Goal: Check status: Check status

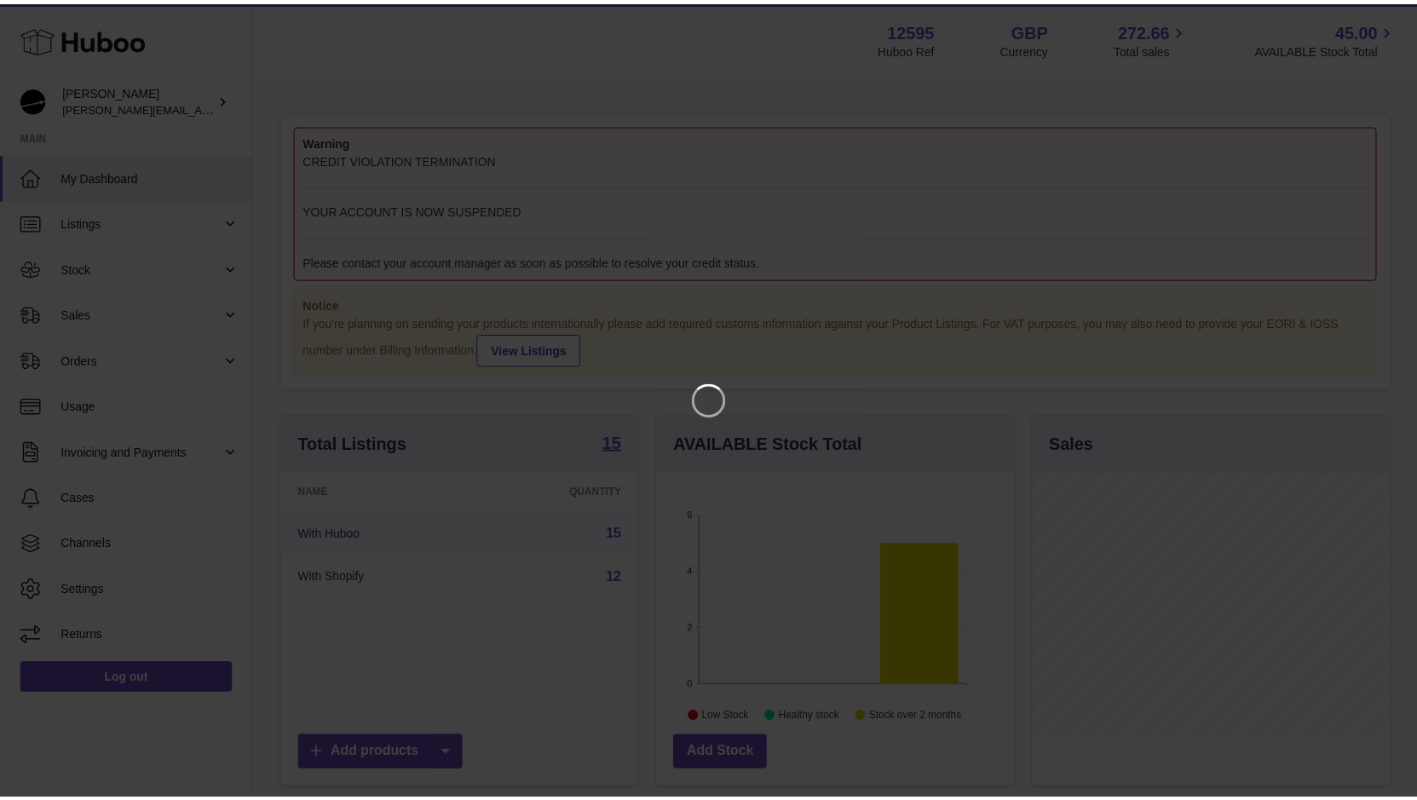
scroll to position [266, 361]
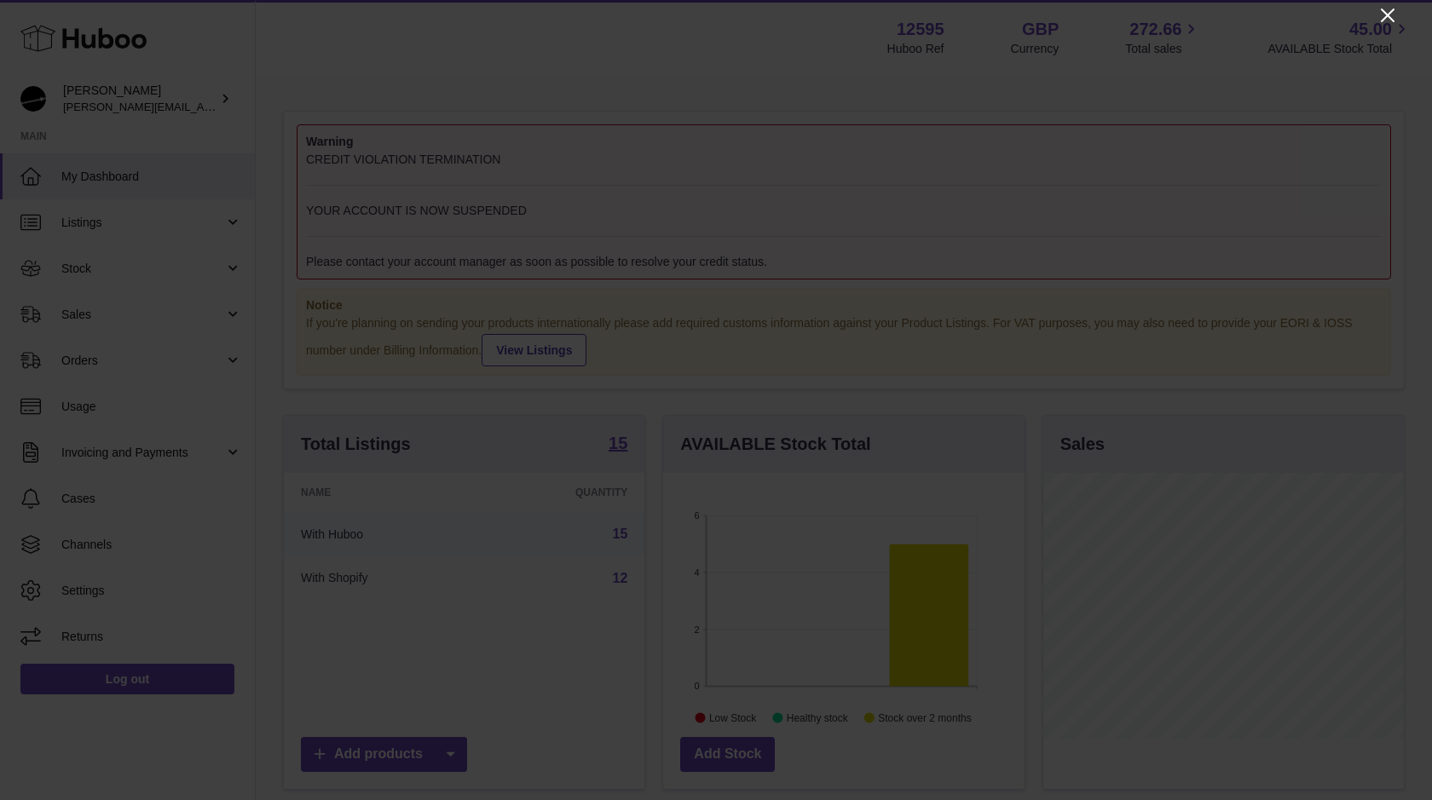
click at [1385, 13] on icon "Close" at bounding box center [1388, 16] width 14 height 14
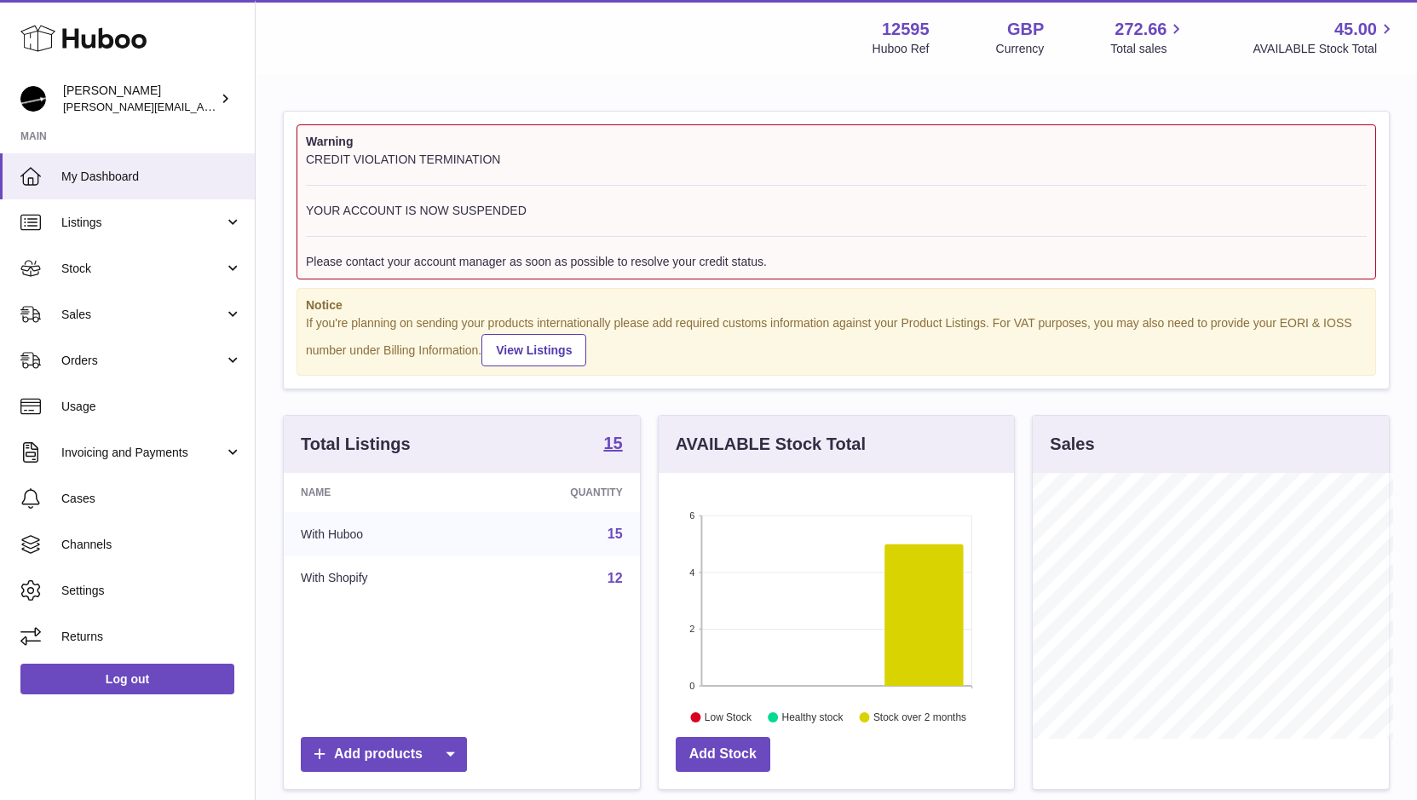
scroll to position [852006, 851915]
click at [106, 453] on span "Invoicing and Payments" at bounding box center [142, 453] width 163 height 16
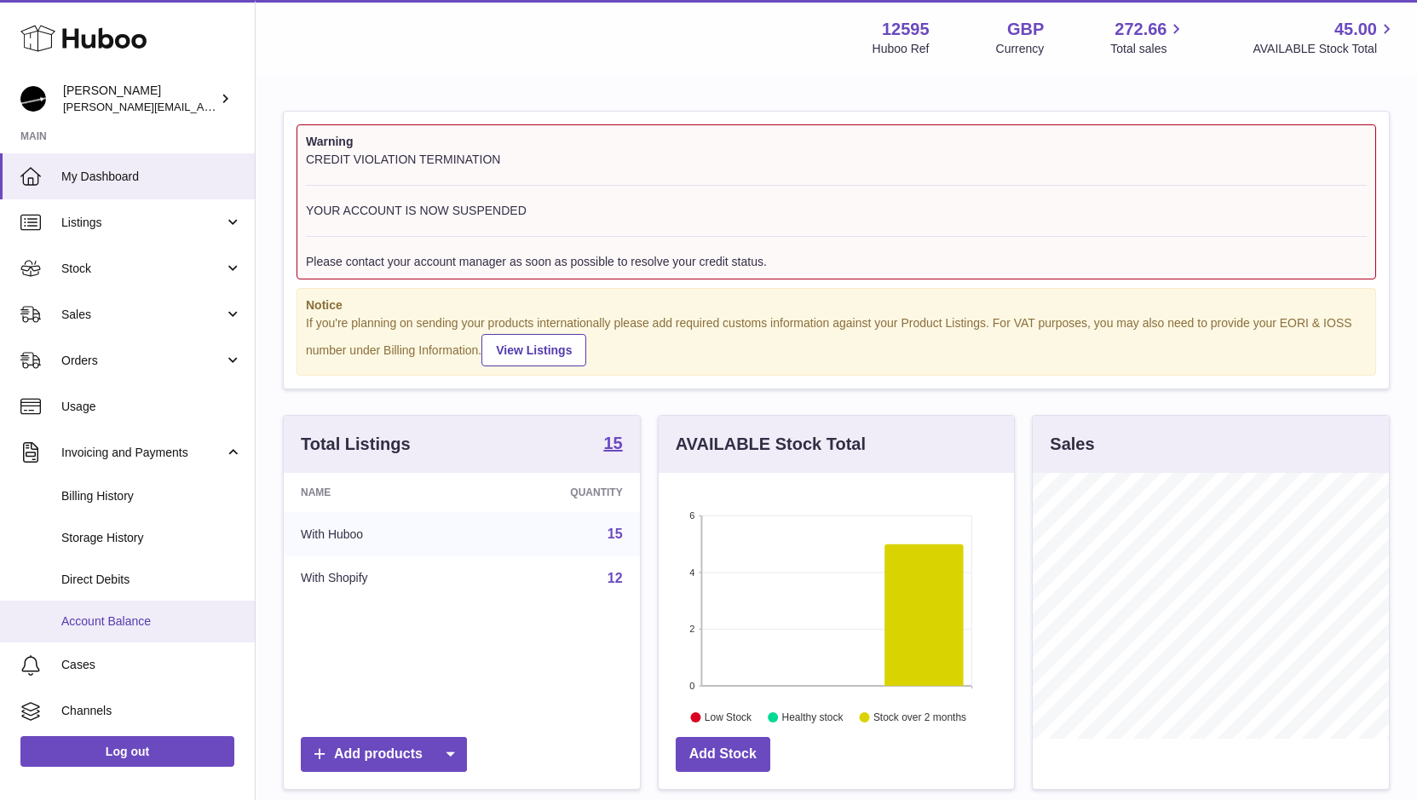
click at [80, 627] on span "Account Balance" at bounding box center [151, 622] width 181 height 16
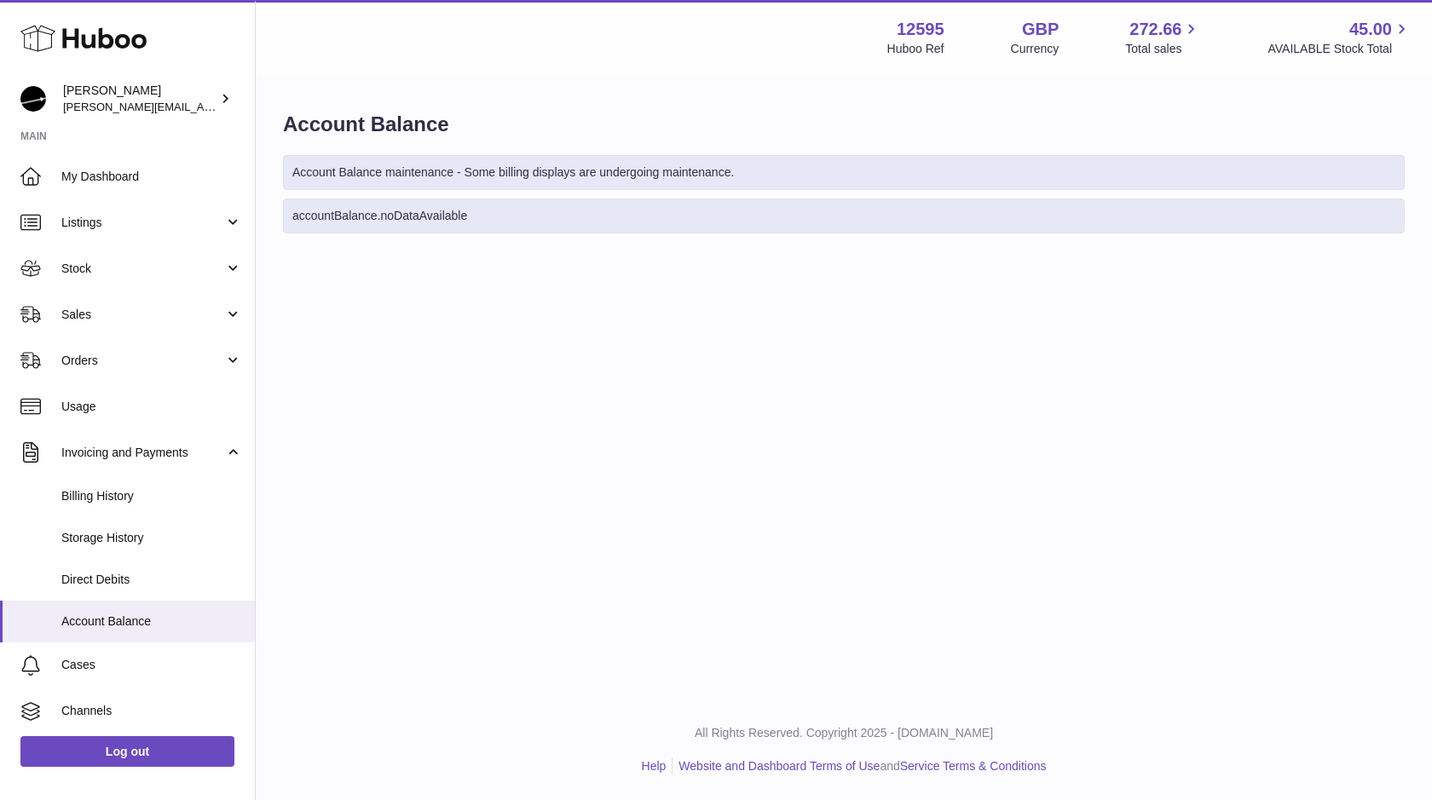
click at [392, 144] on div "Account Balance Account Balance maintenance - Some billing displays are undergo…" at bounding box center [844, 176] width 1176 height 199
click at [806, 494] on div "Menu Huboo 12595 Huboo Ref GBP Currency 272.66 Total sales 45.00 AVAILABLE Stoc…" at bounding box center [844, 350] width 1176 height 700
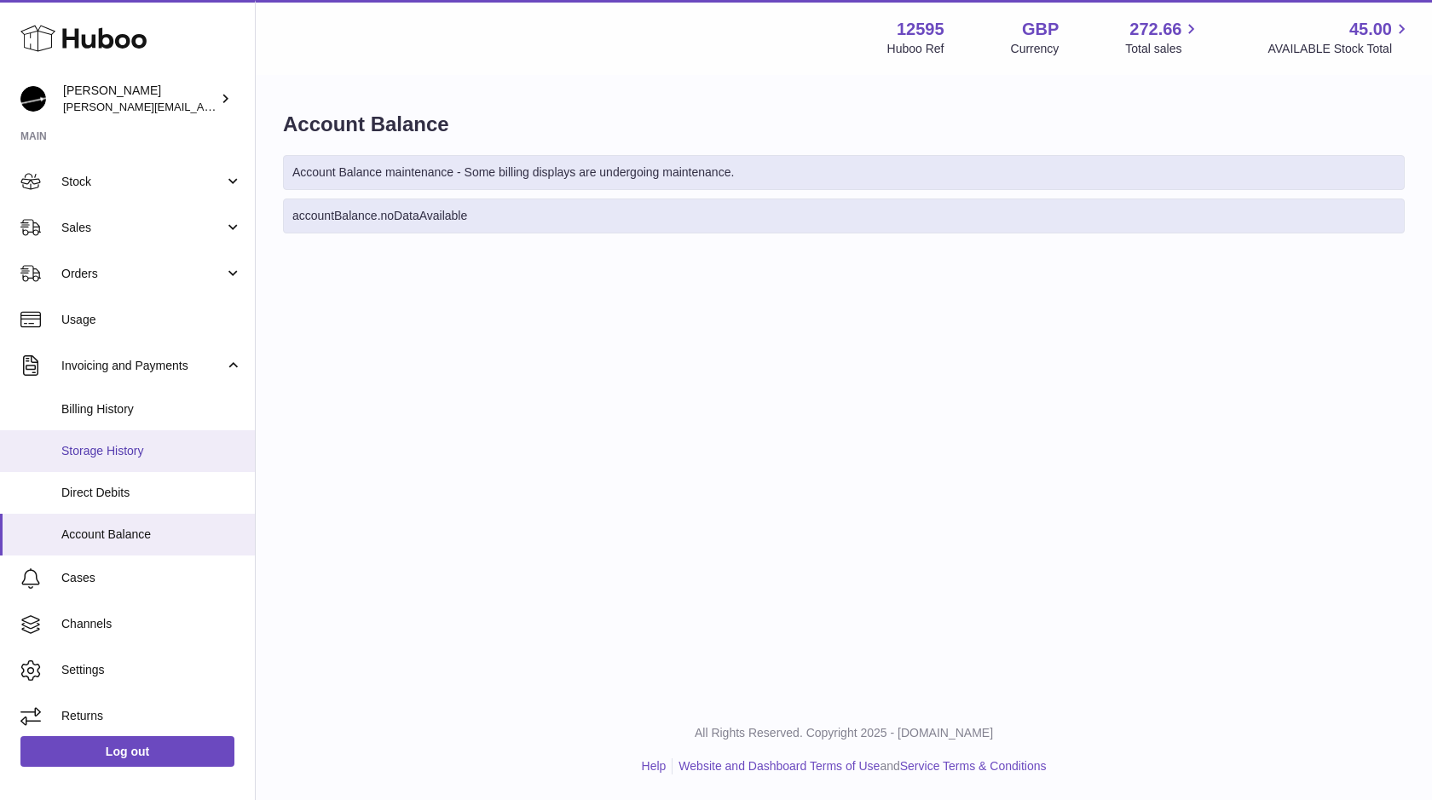
scroll to position [95, 0]
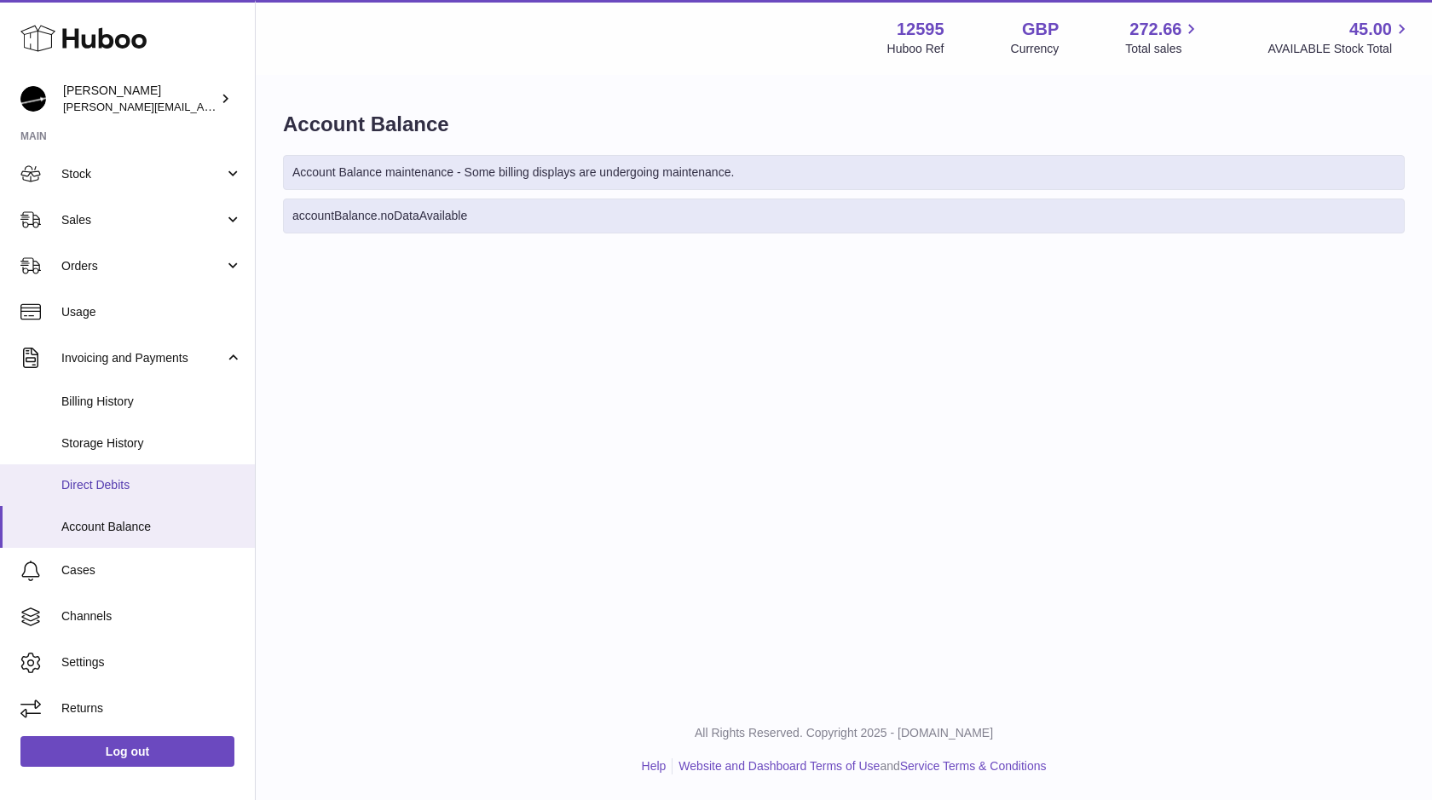
click at [106, 485] on span "Direct Debits" at bounding box center [151, 485] width 181 height 16
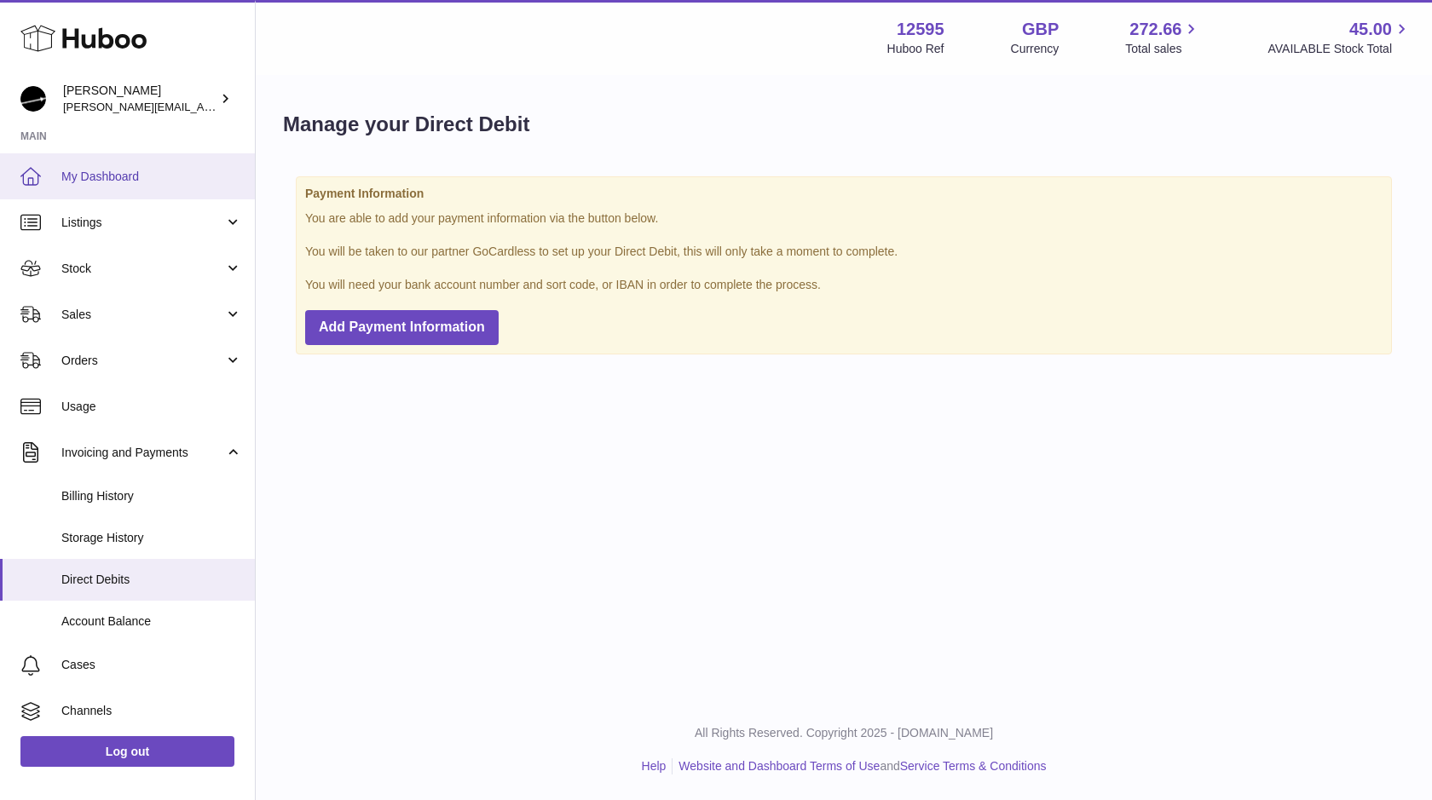
click at [103, 183] on span "My Dashboard" at bounding box center [151, 177] width 181 height 16
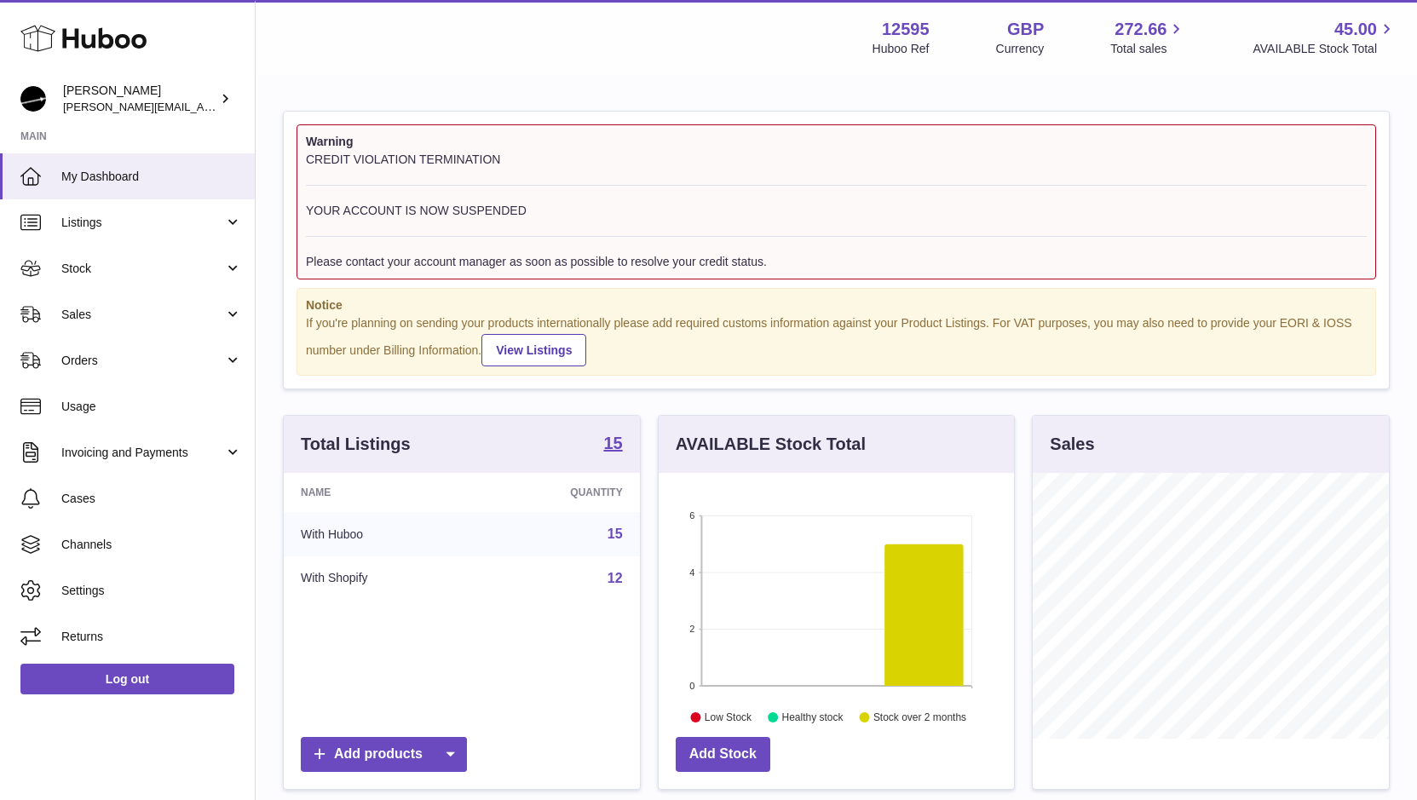
scroll to position [266, 355]
click at [621, 205] on div "CREDIT VIOLATION TERMINATION YOUR ACCOUNT IS NOW SUSPENDED Please contact your …" at bounding box center [836, 211] width 1061 height 118
click at [400, 166] on div "CREDIT VIOLATION TERMINATION YOUR ACCOUNT IS NOW SUSPENDED Please contact your …" at bounding box center [836, 211] width 1061 height 118
click at [416, 215] on div "CREDIT VIOLATION TERMINATION YOUR ACCOUNT IS NOW SUSPENDED Please contact your …" at bounding box center [836, 211] width 1061 height 118
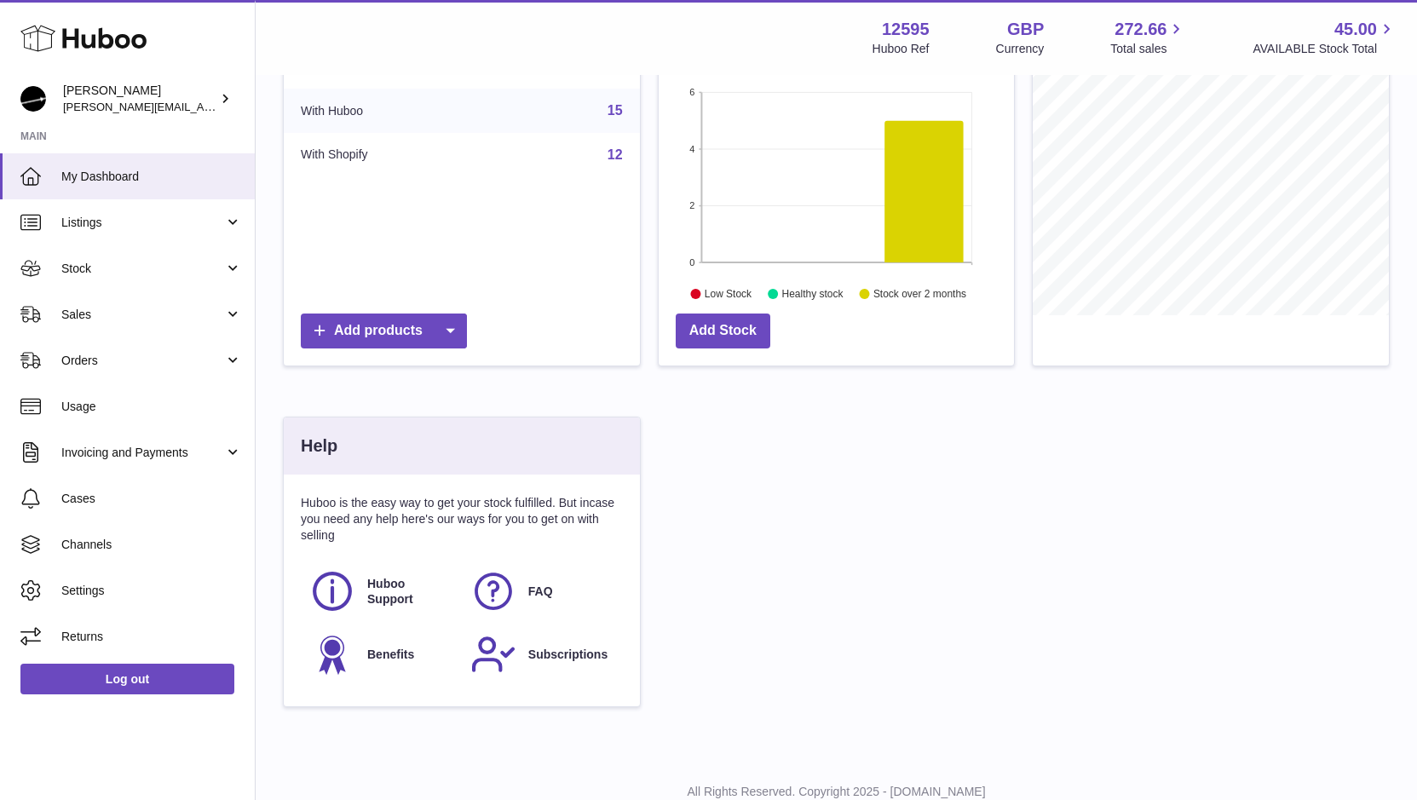
scroll to position [482, 0]
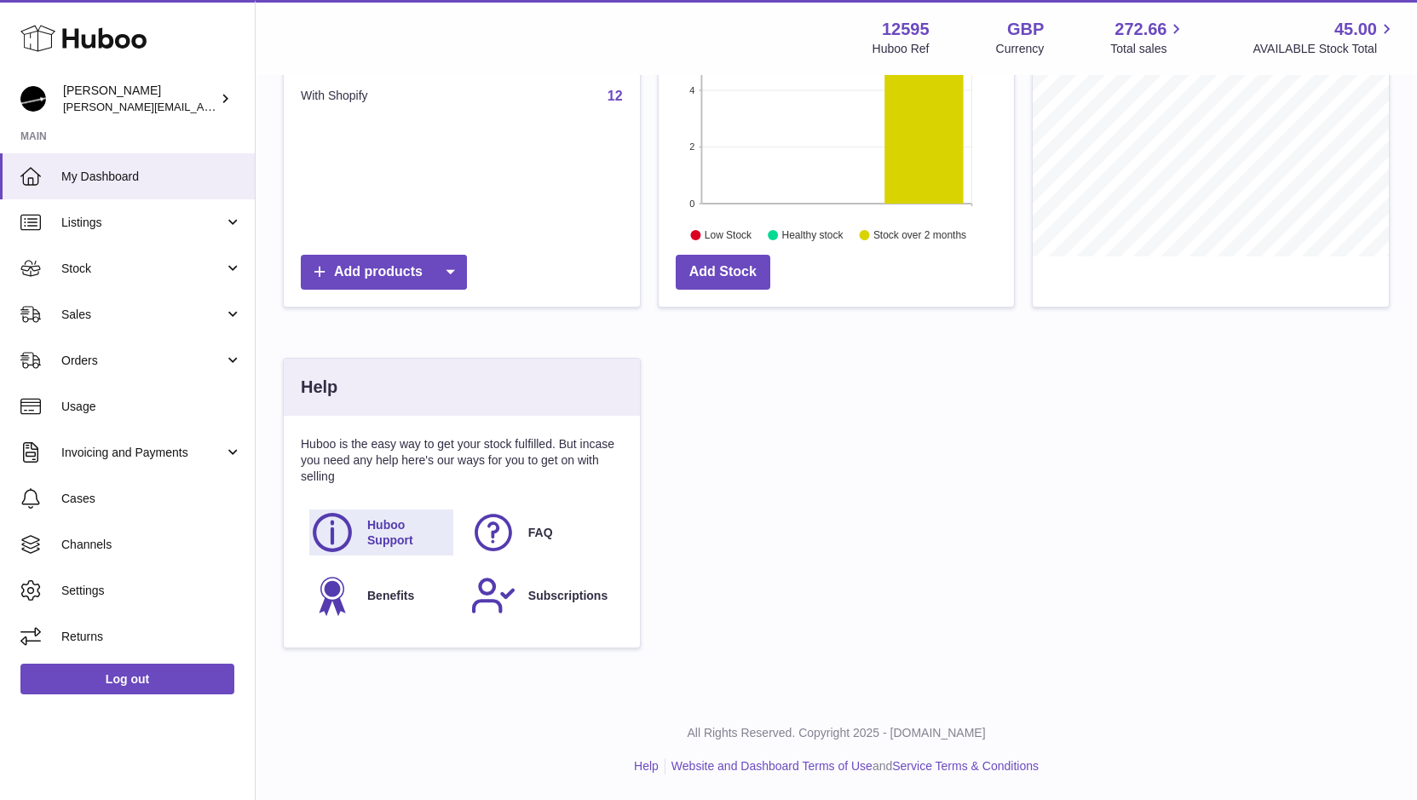
click at [385, 526] on span "Huboo Support" at bounding box center [409, 533] width 84 height 32
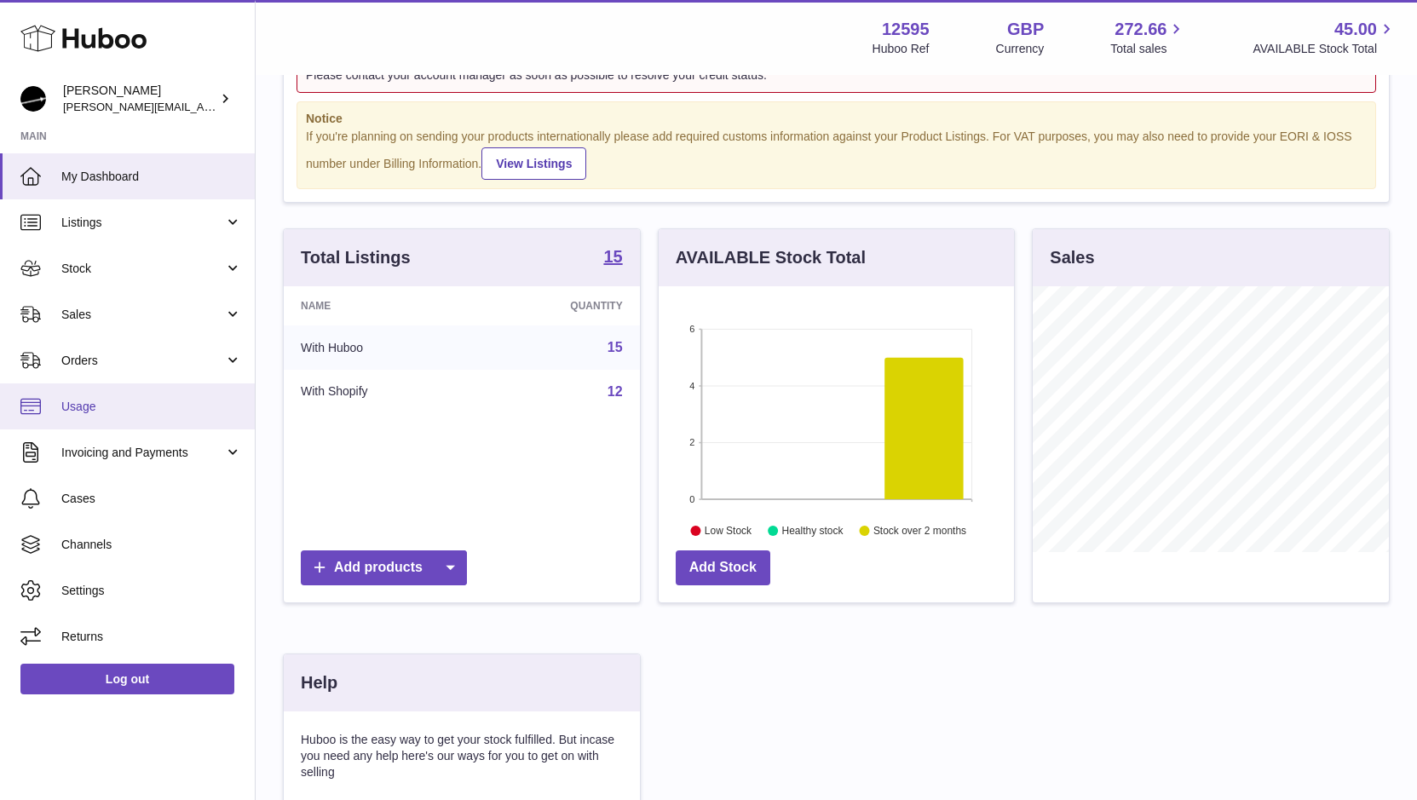
scroll to position [341, 0]
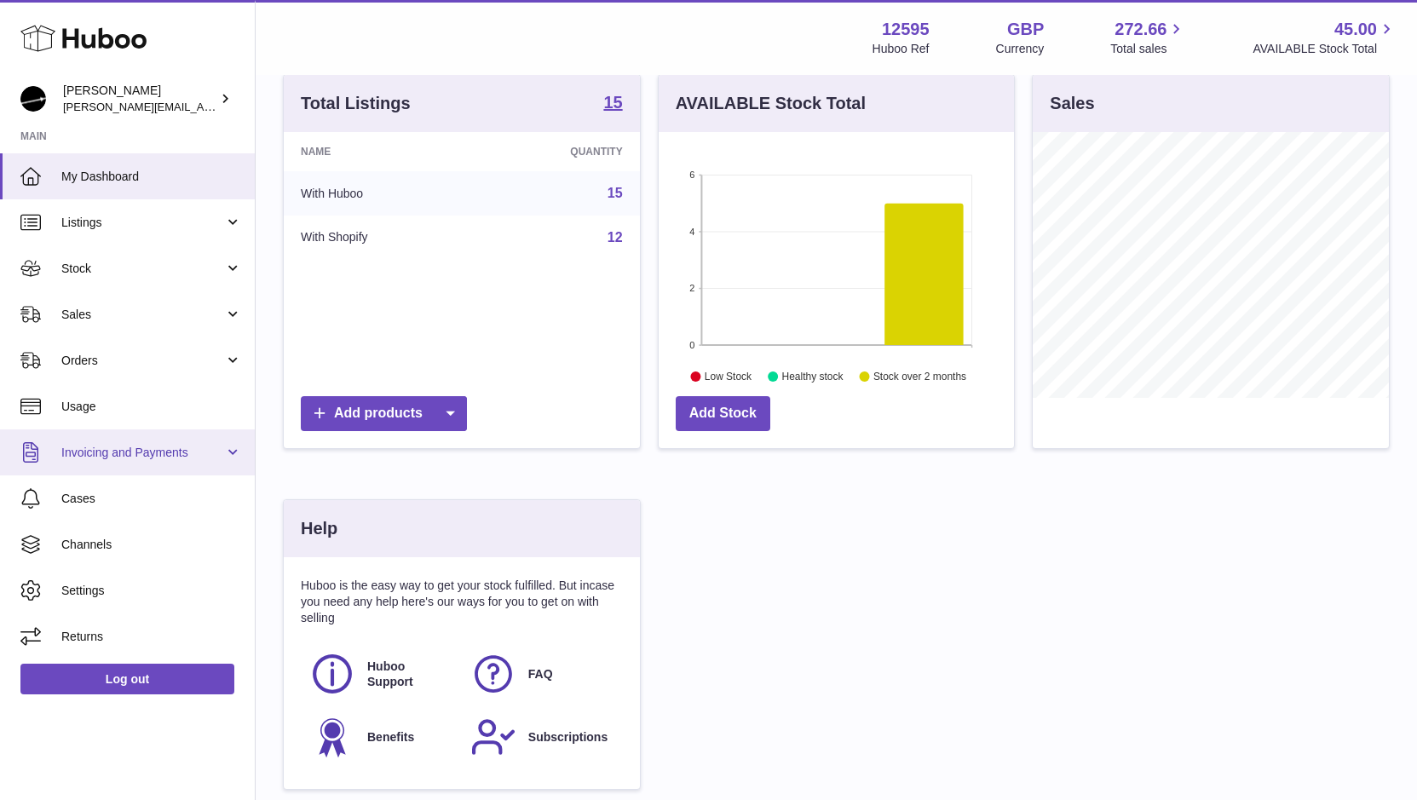
click at [102, 452] on span "Invoicing and Payments" at bounding box center [142, 453] width 163 height 16
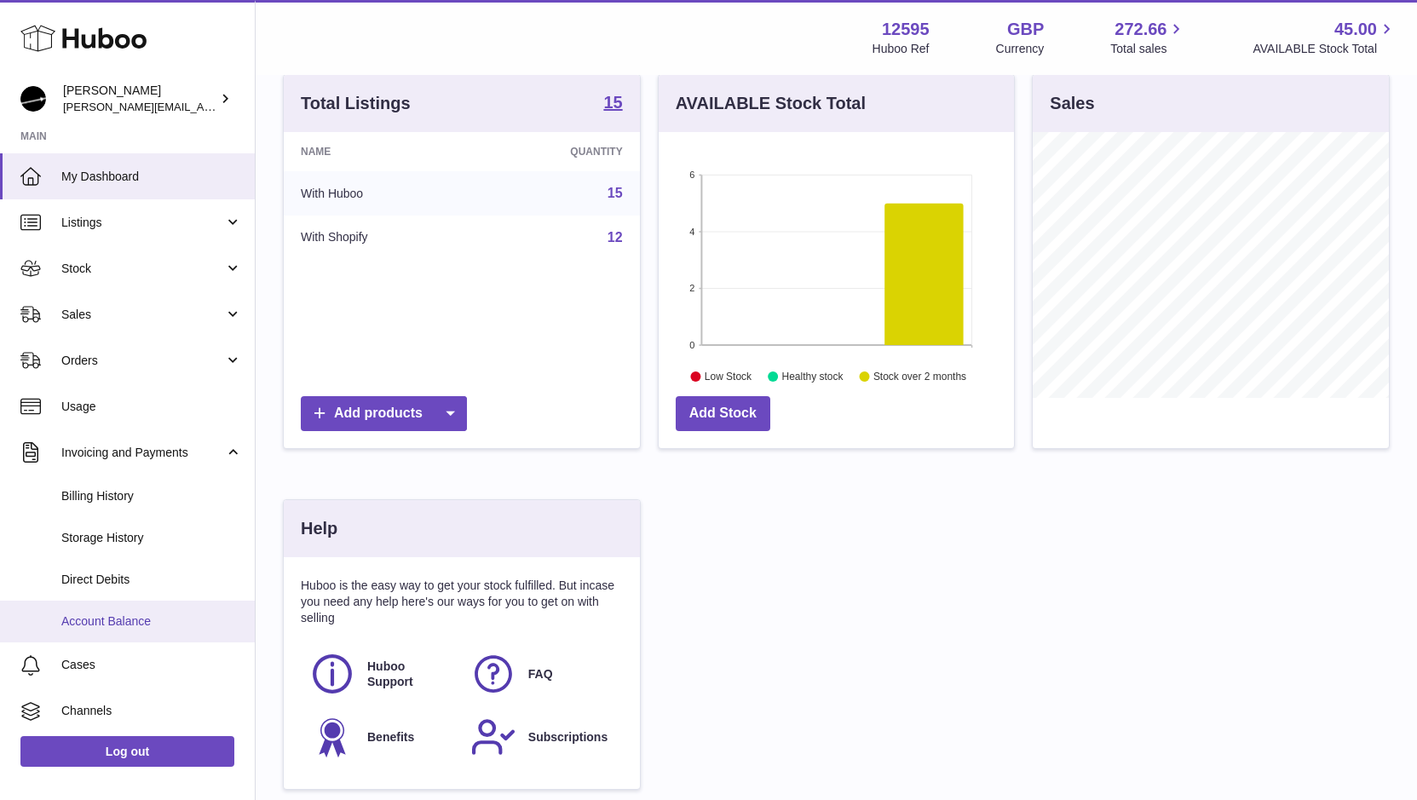
click at [93, 626] on span "Account Balance" at bounding box center [151, 622] width 181 height 16
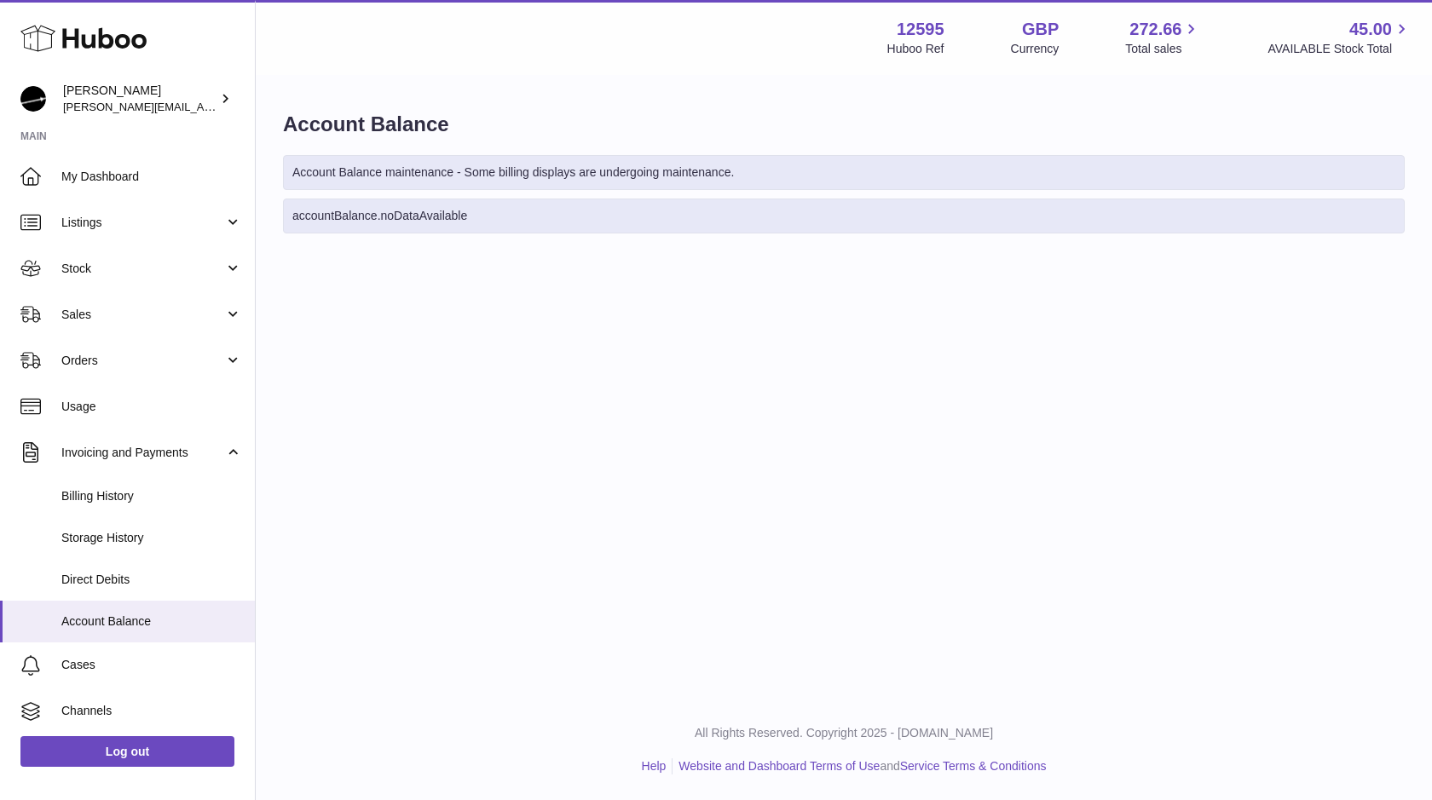
click at [374, 215] on div "accountBalance.noDataAvailable" at bounding box center [844, 216] width 1122 height 35
click at [416, 155] on div "Account Balance maintenance - Some billing displays are undergoing maintenance." at bounding box center [844, 172] width 1122 height 35
click at [80, 668] on span "Cases" at bounding box center [151, 665] width 181 height 16
